Goal: Navigation & Orientation: Find specific page/section

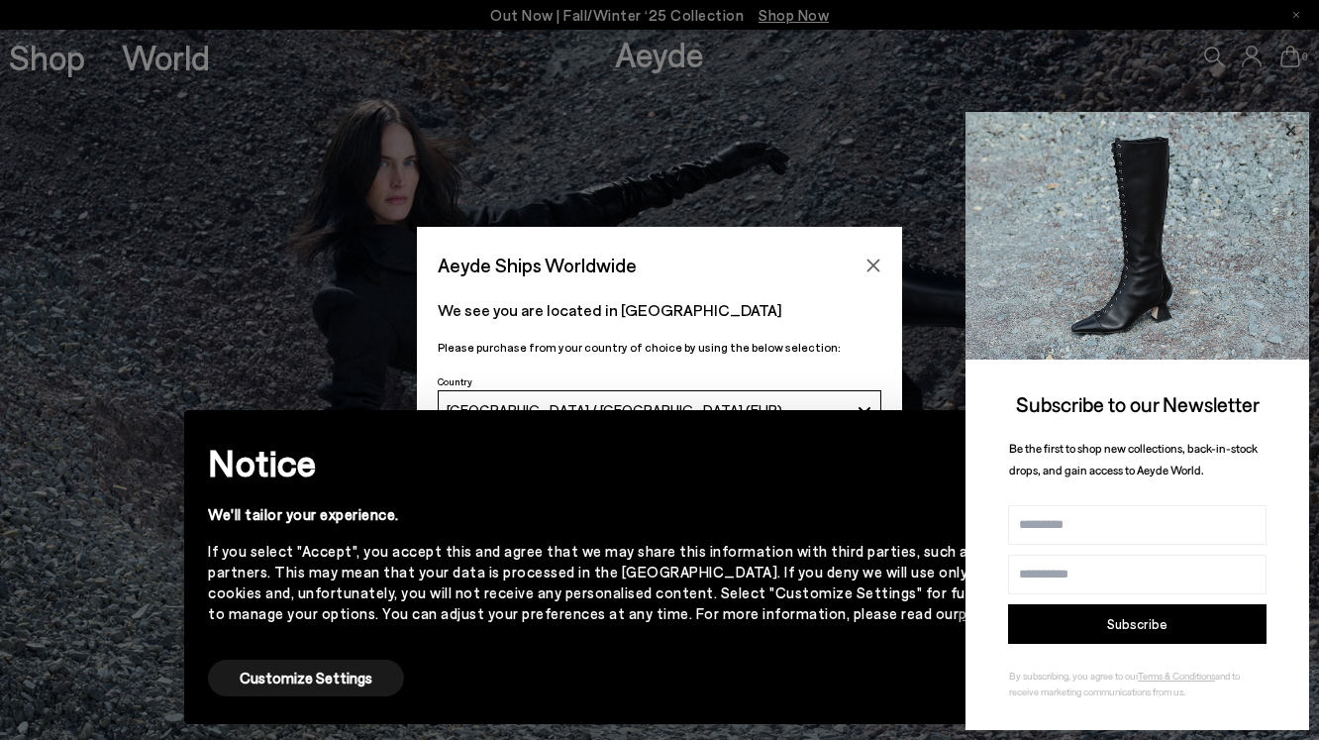
click at [1297, 132] on icon at bounding box center [1291, 131] width 26 height 26
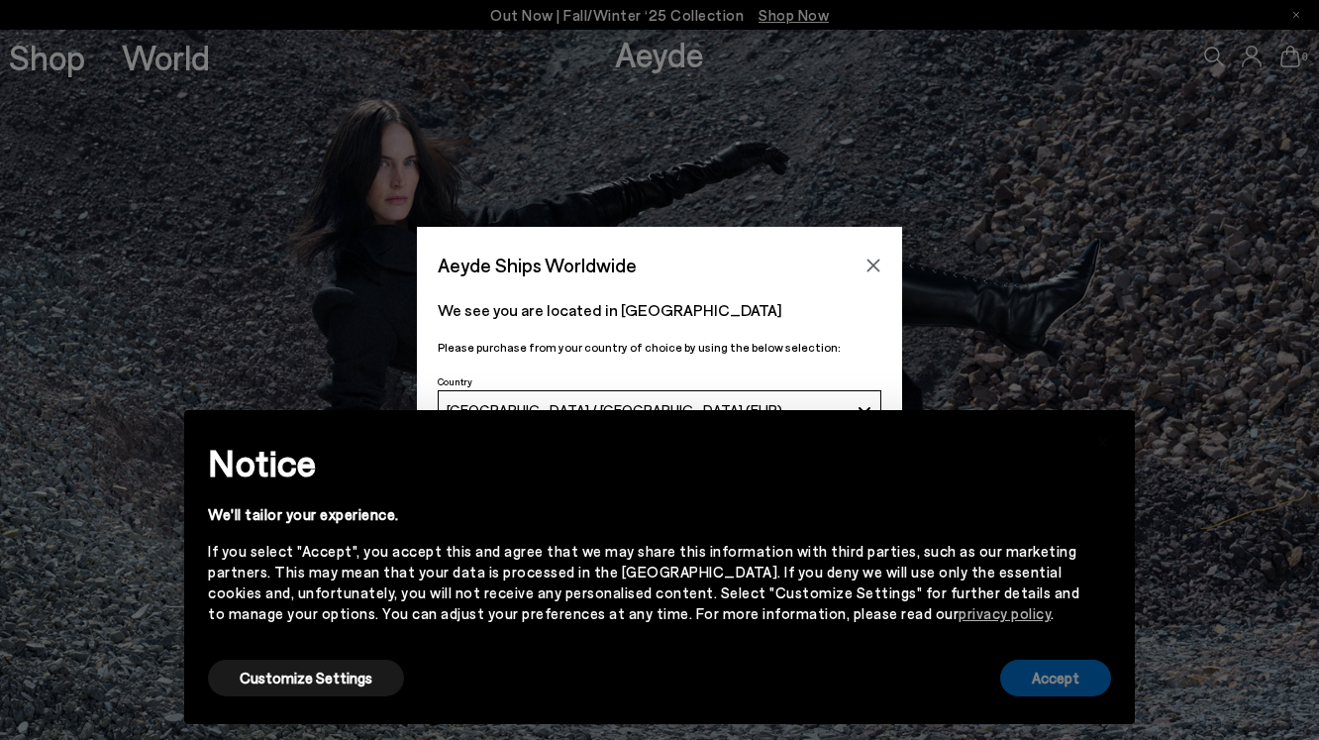
click at [1062, 665] on button "Accept" at bounding box center [1055, 678] width 111 height 37
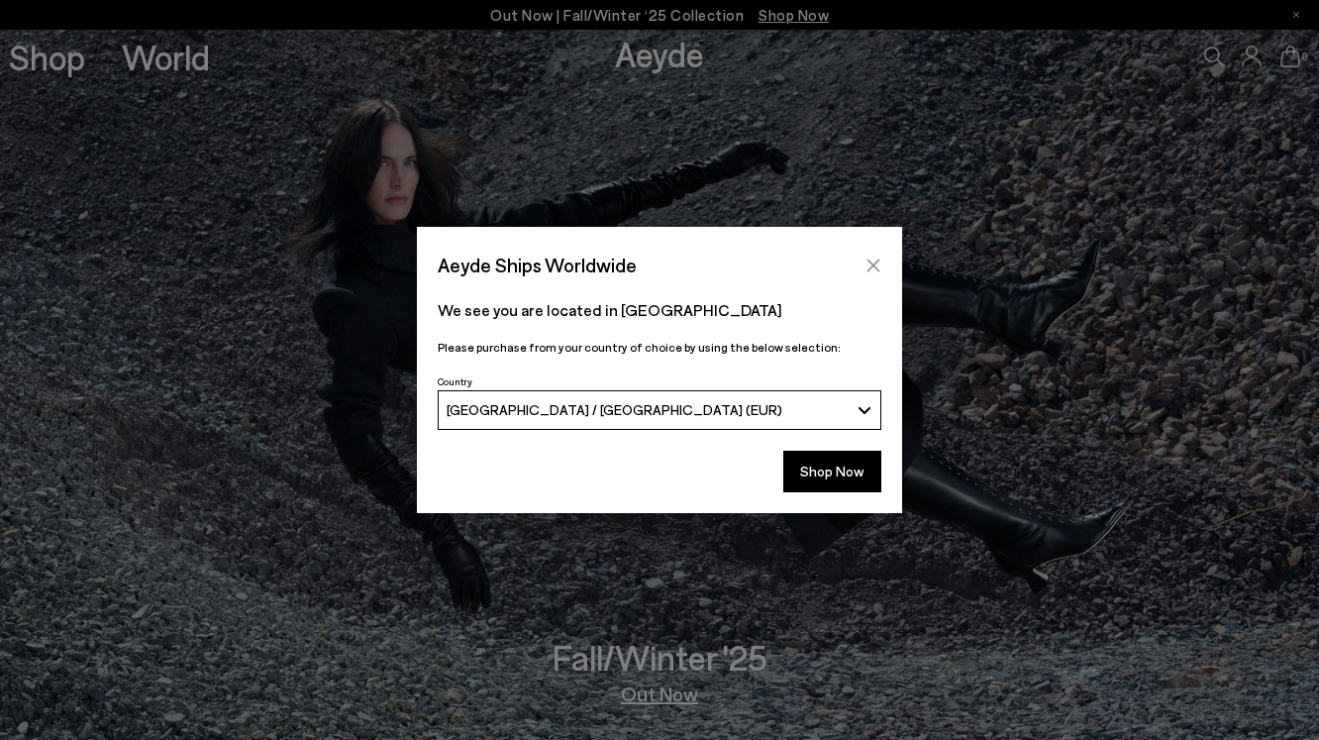
click at [867, 259] on icon "Close" at bounding box center [874, 266] width 16 height 16
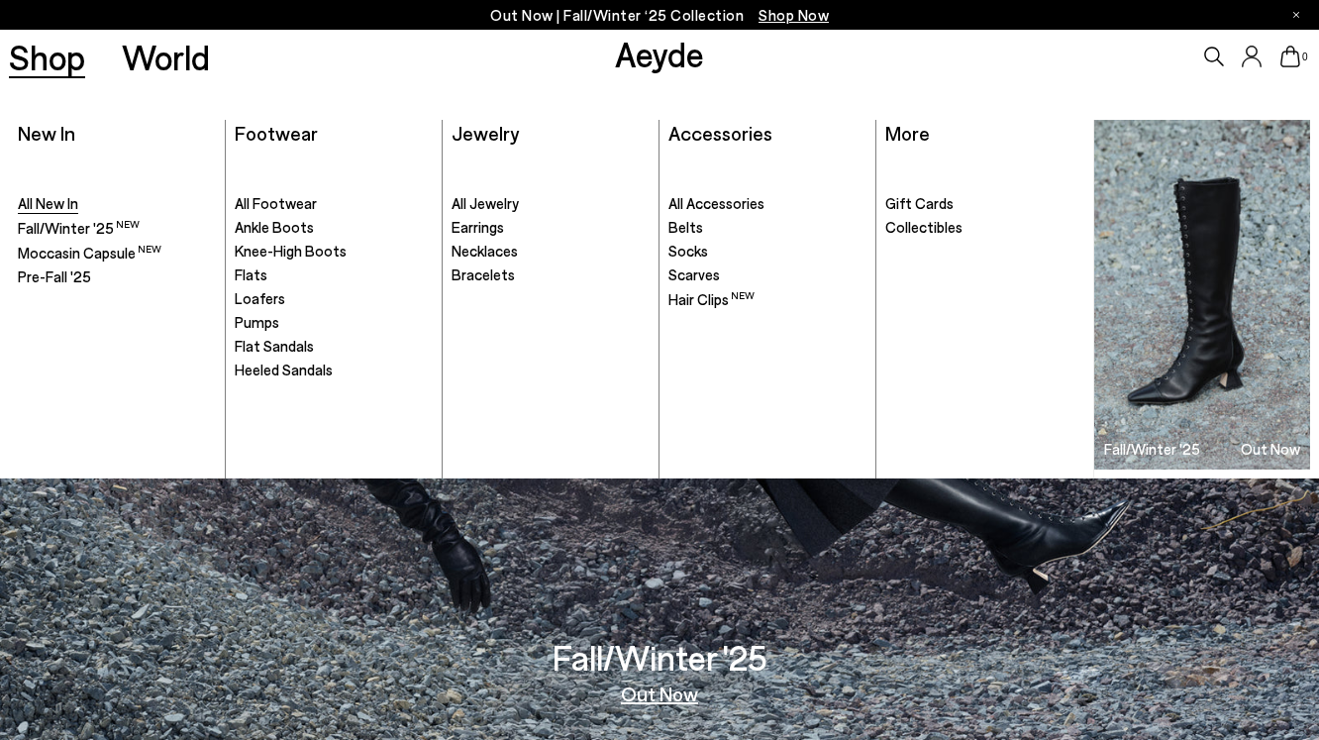
click at [72, 199] on span "All New In" at bounding box center [48, 203] width 60 height 18
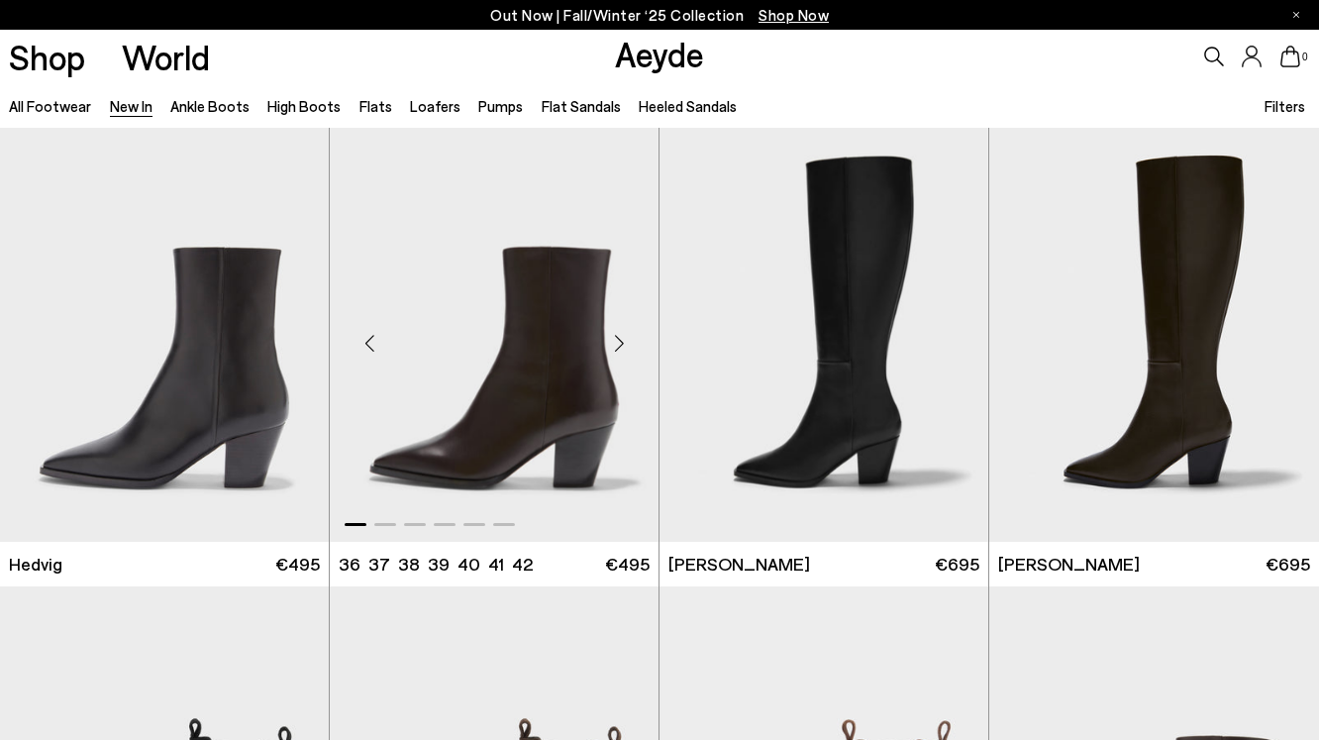
click at [615, 351] on div "Next slide" at bounding box center [618, 342] width 59 height 59
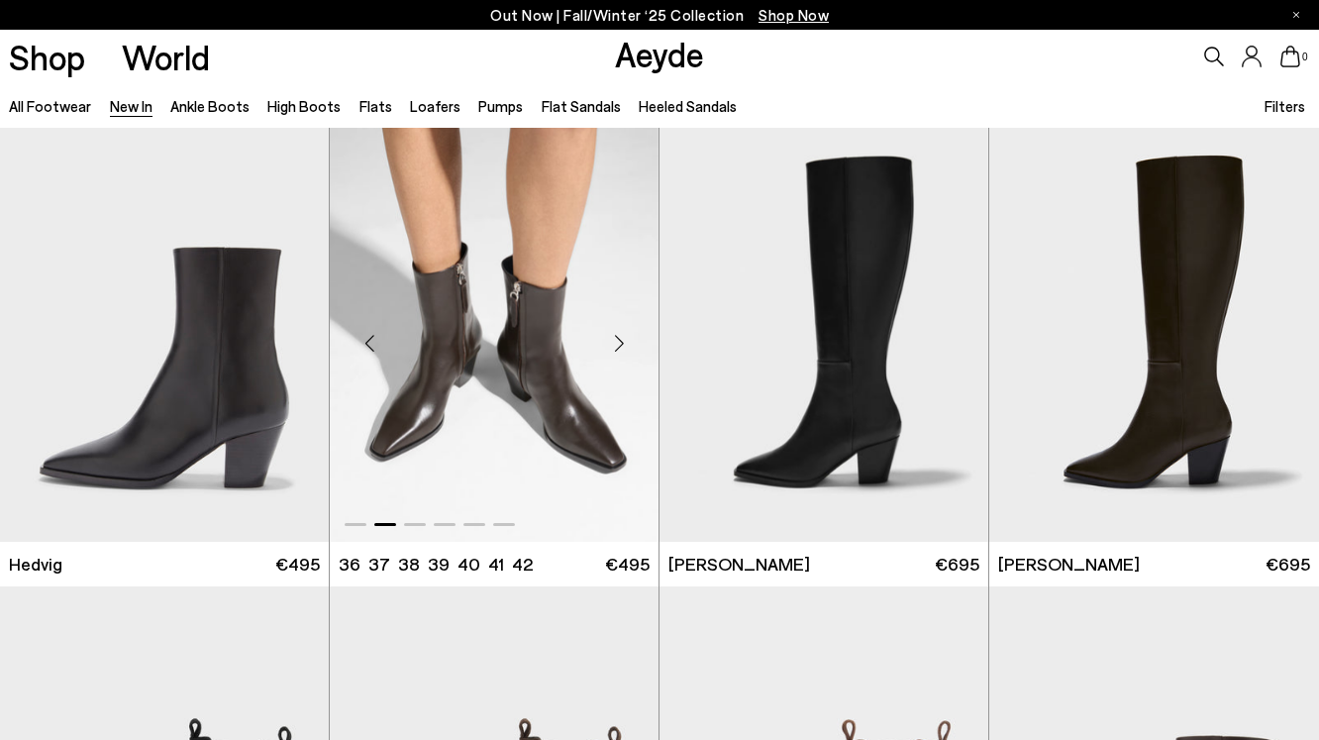
click at [615, 351] on div "Next slide" at bounding box center [618, 342] width 59 height 59
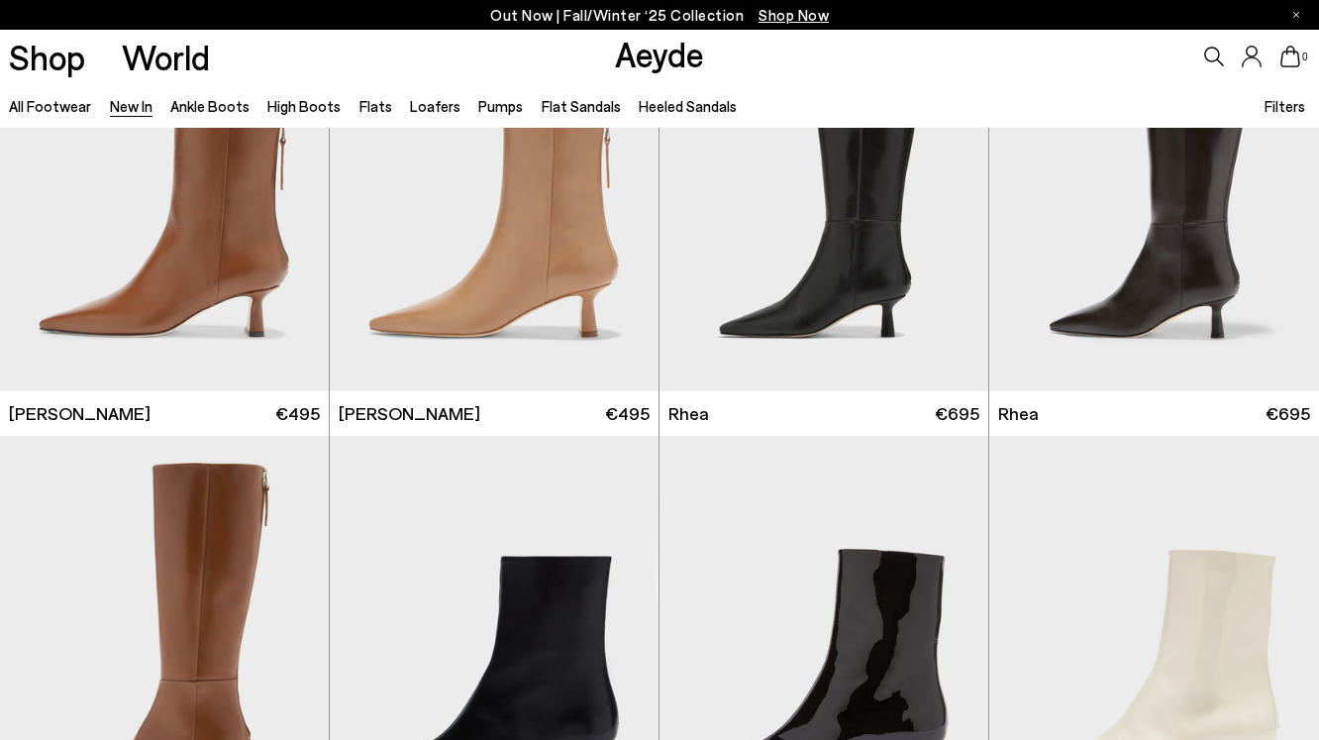
scroll to position [3360, 0]
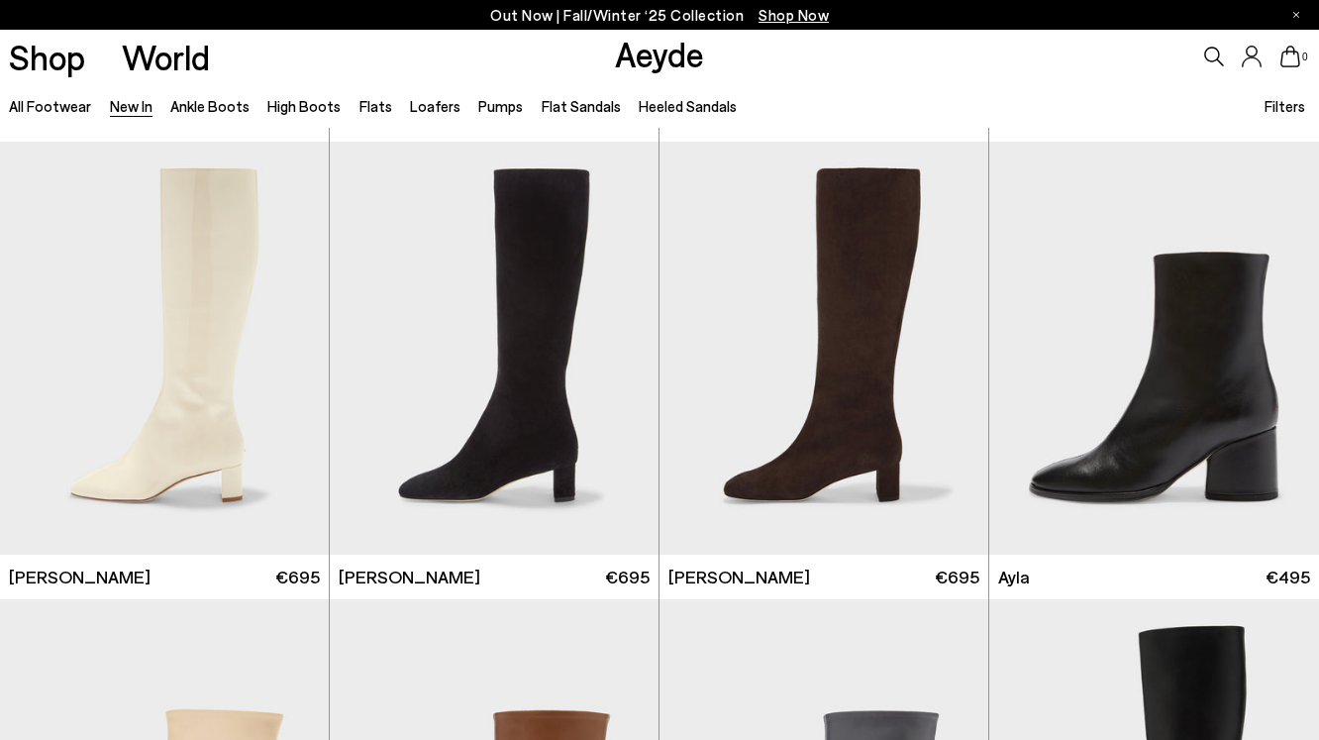
scroll to position [4569, 0]
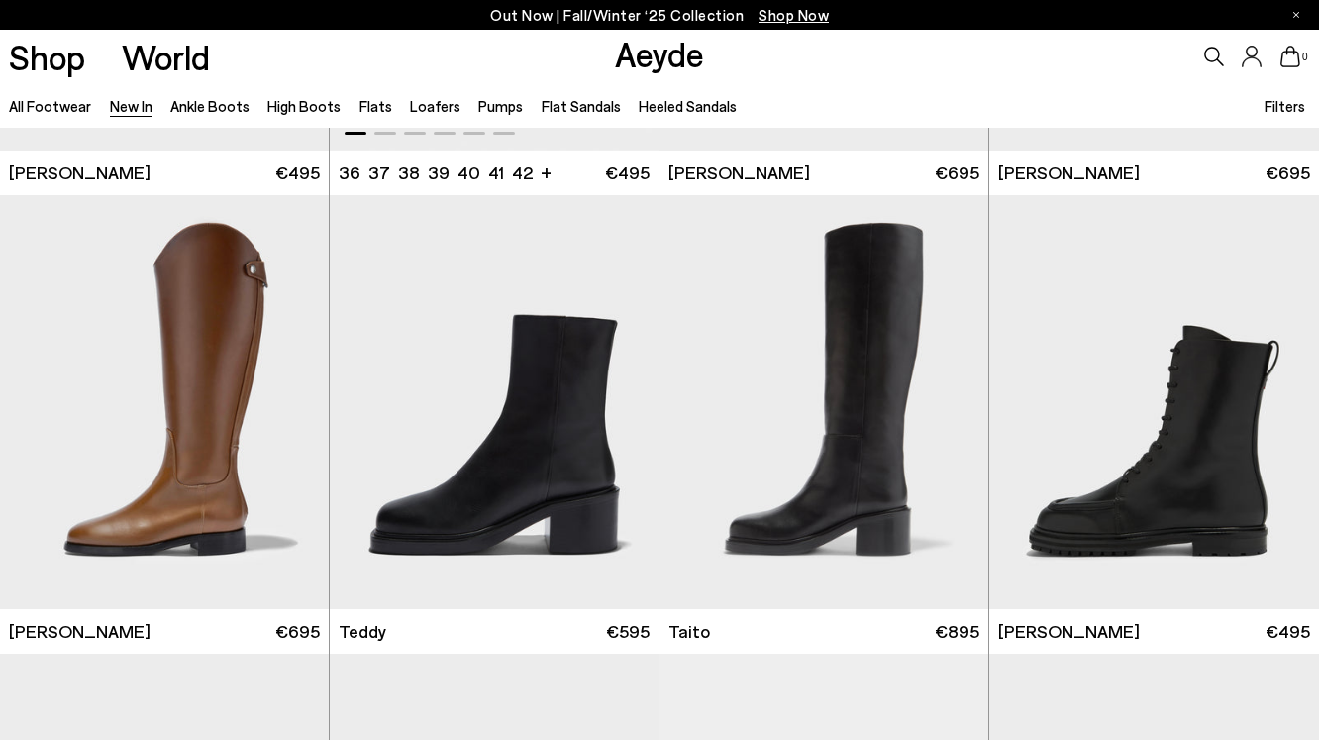
scroll to position [8182, 0]
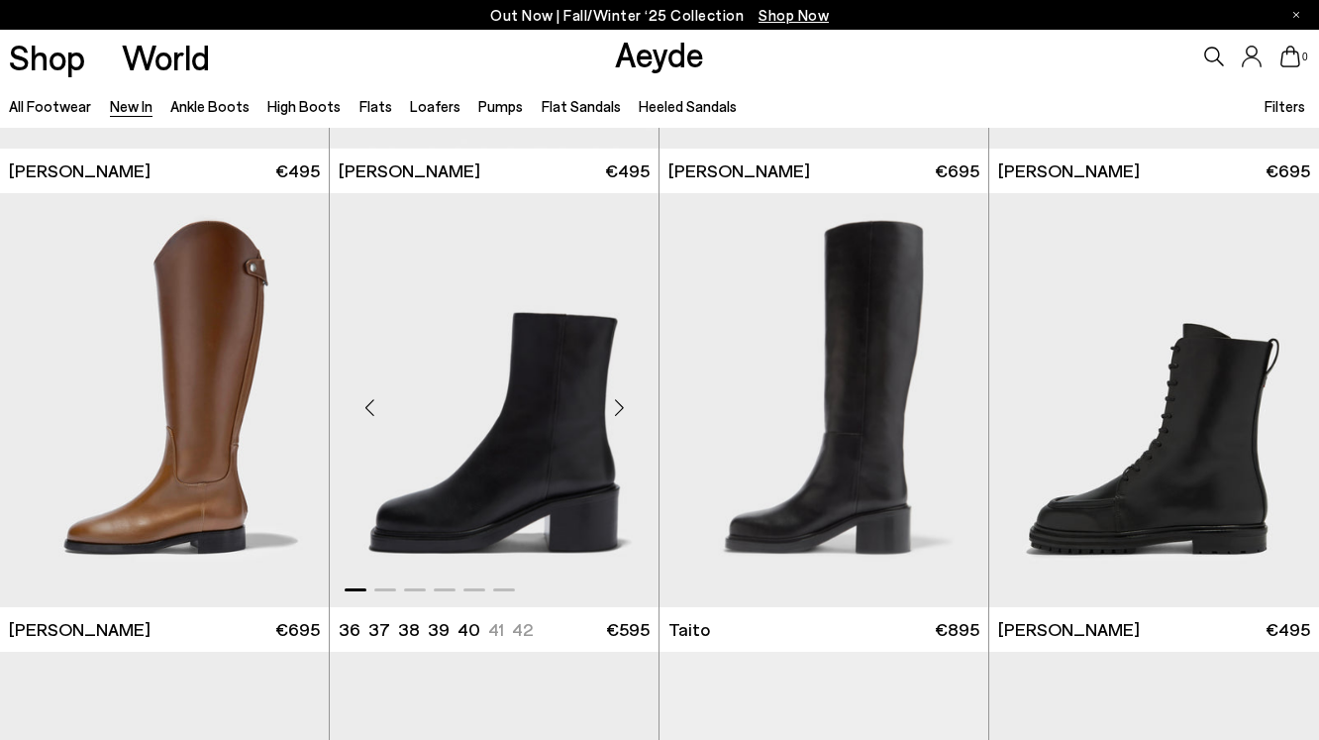
click at [625, 410] on div "Next slide" at bounding box center [618, 407] width 59 height 59
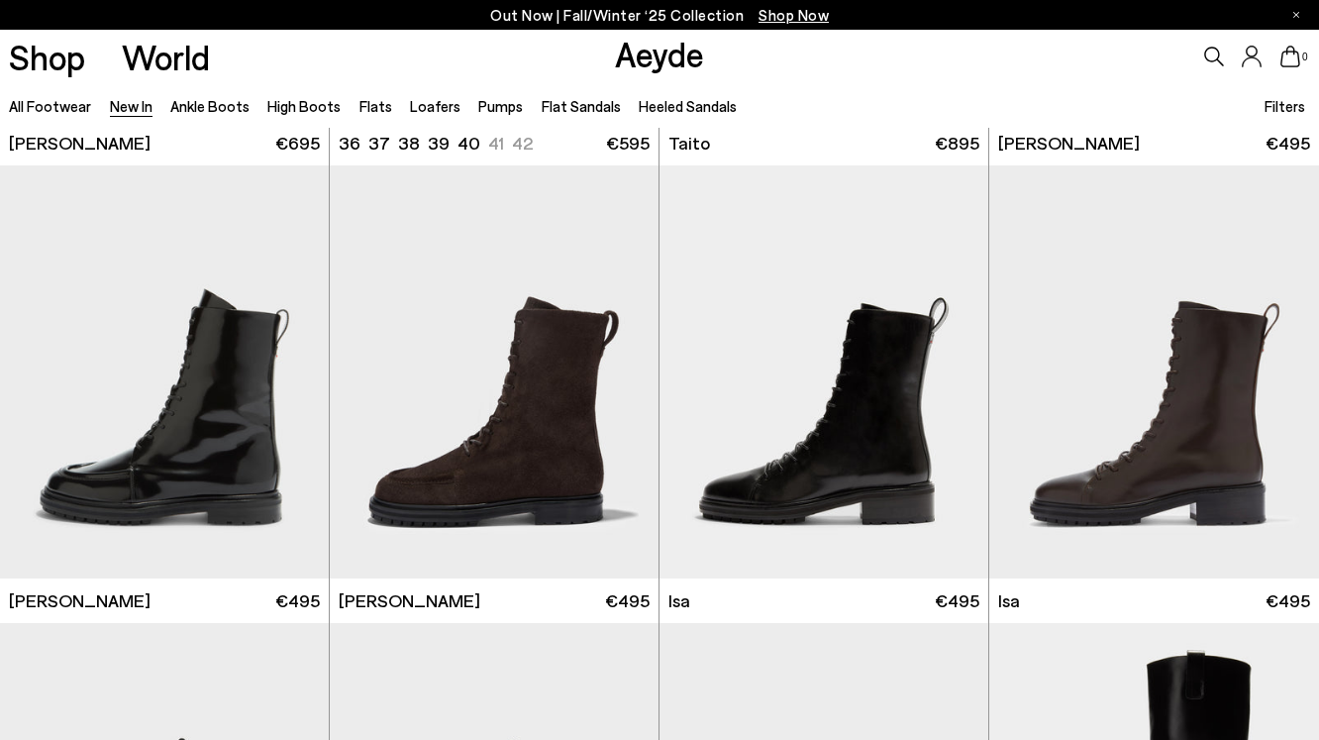
scroll to position [8669, 0]
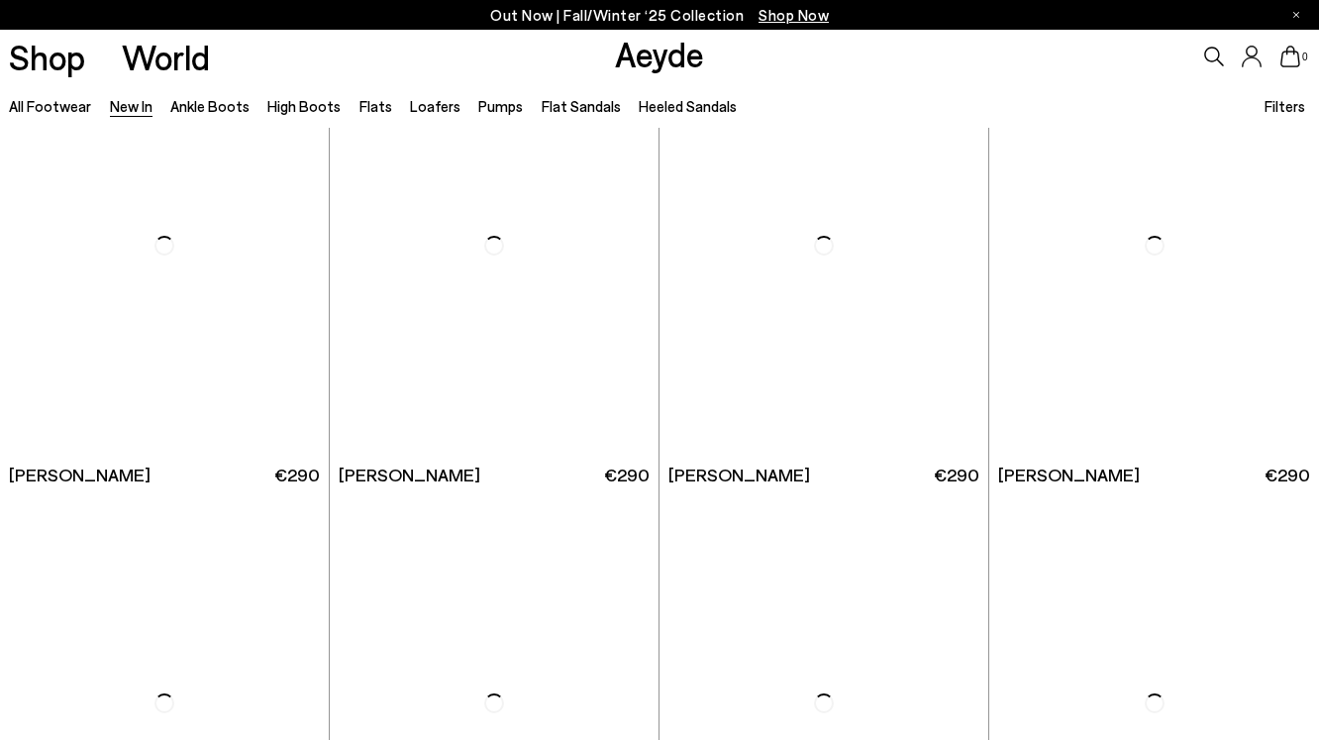
scroll to position [11549, 0]
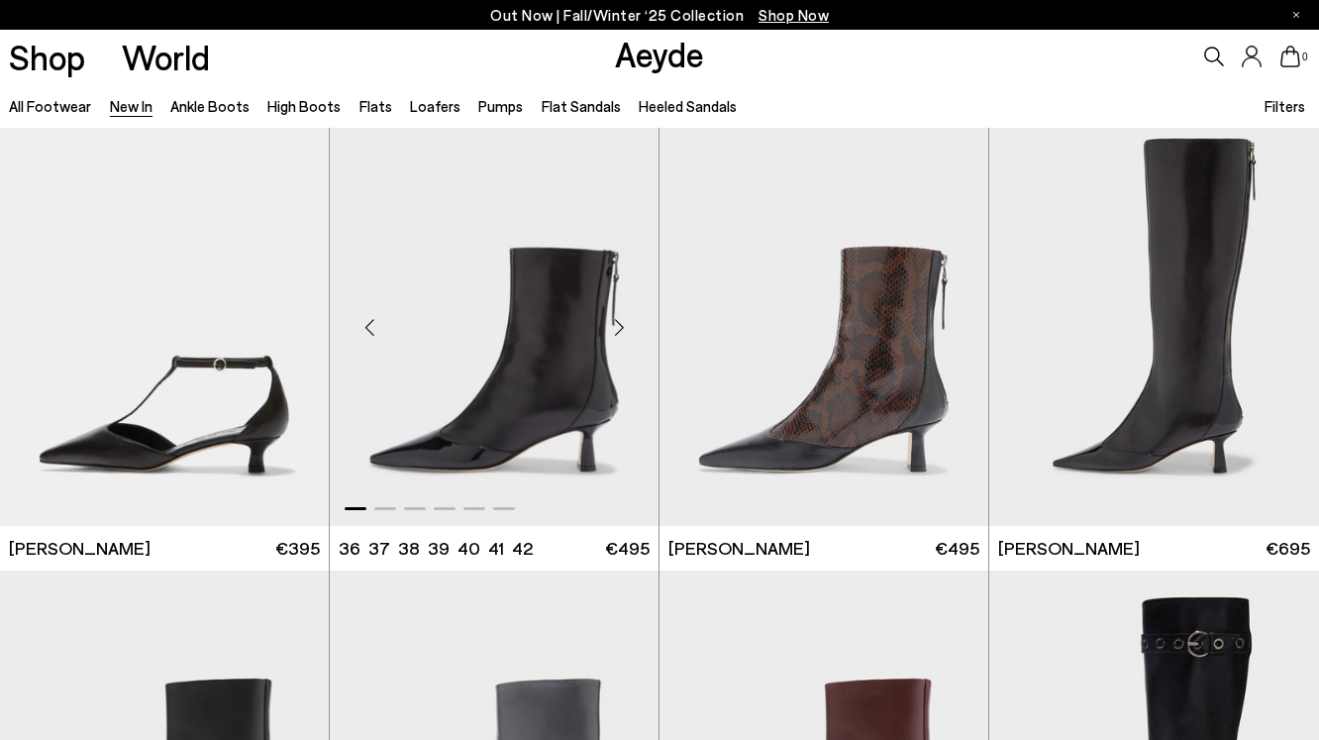
scroll to position [14222, 0]
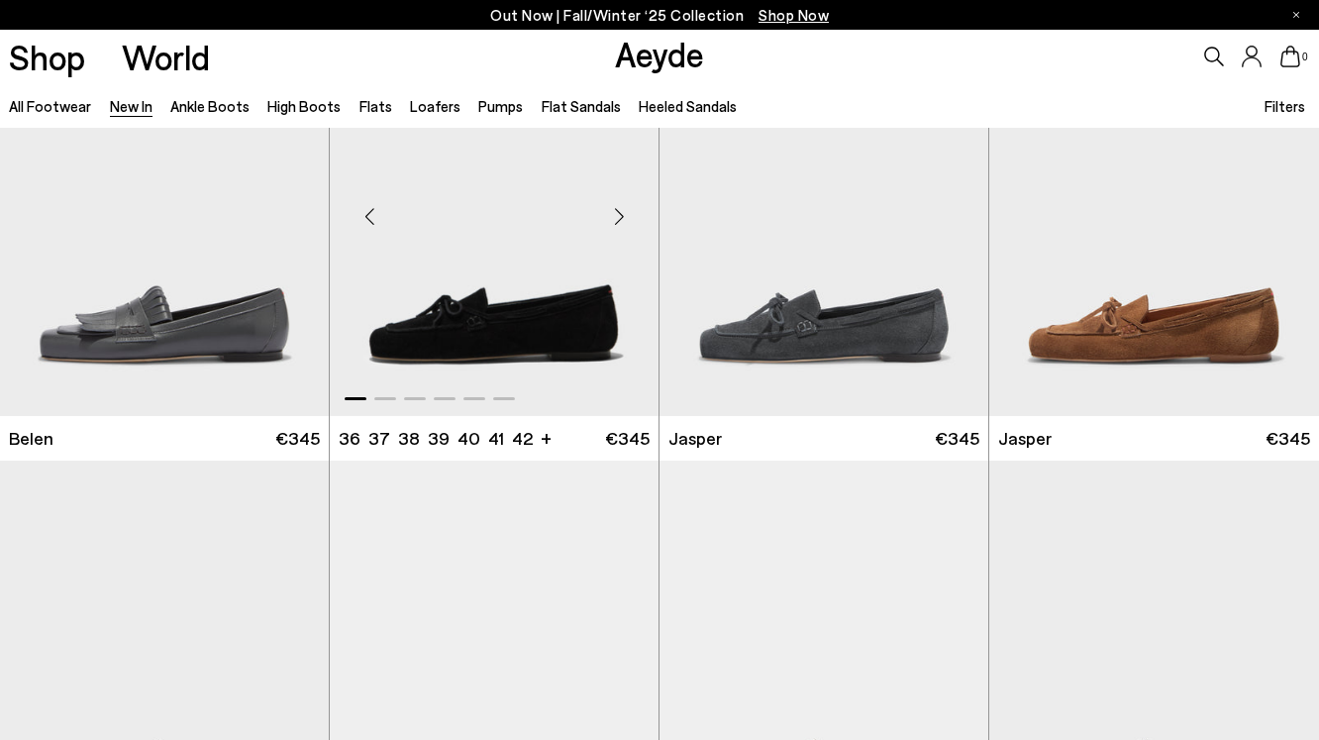
scroll to position [16625, 0]
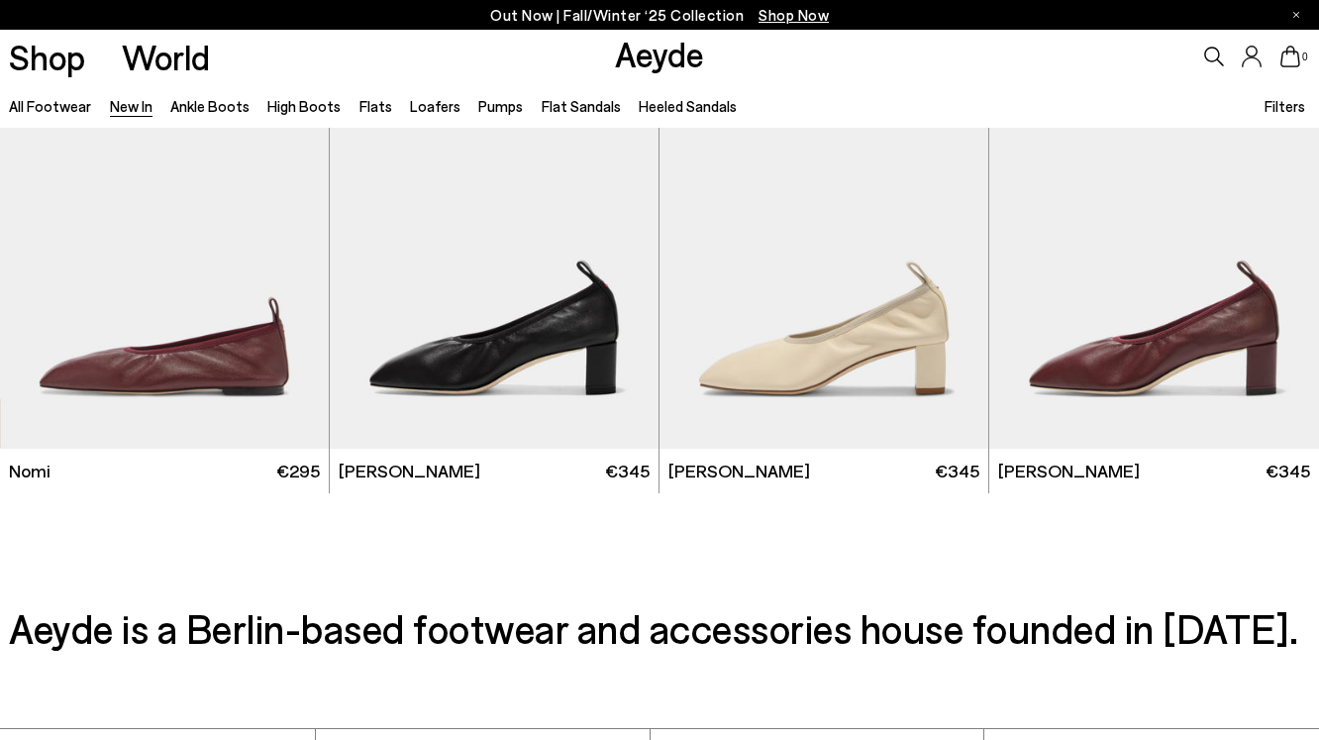
scroll to position [19338, 0]
